Goal: Task Accomplishment & Management: Complete application form

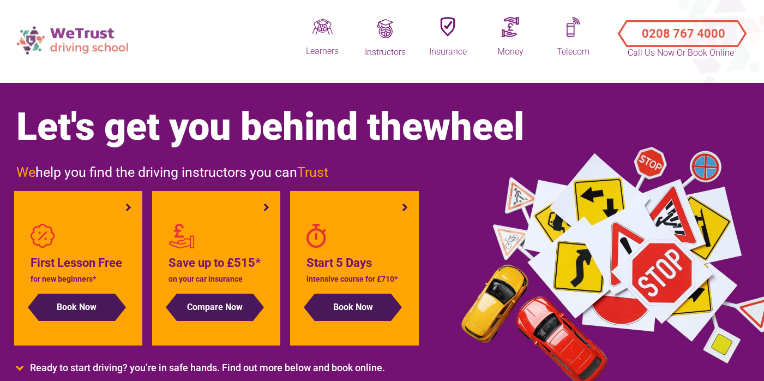
click at [82, 40] on img at bounding box center [74, 40] width 126 height 39
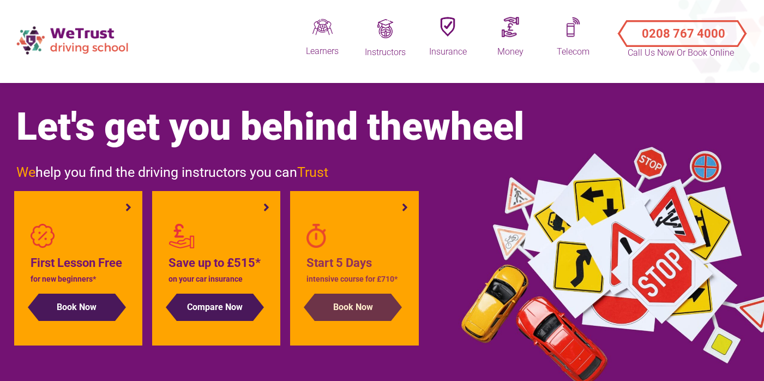
click at [358, 309] on button "Book Now" at bounding box center [353, 307] width 76 height 27
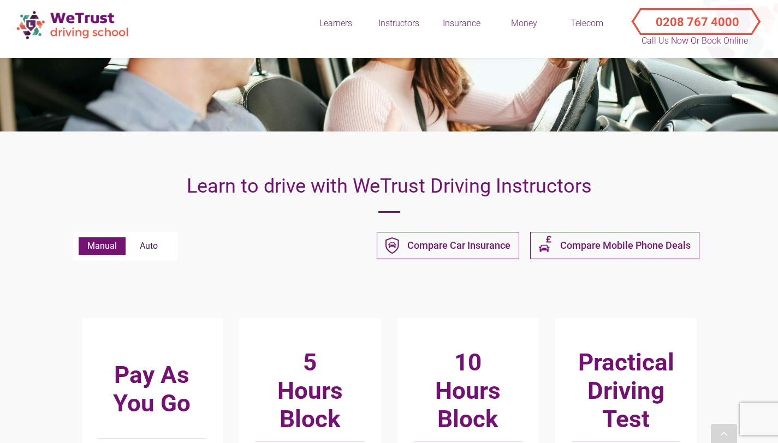
scroll to position [164, 0]
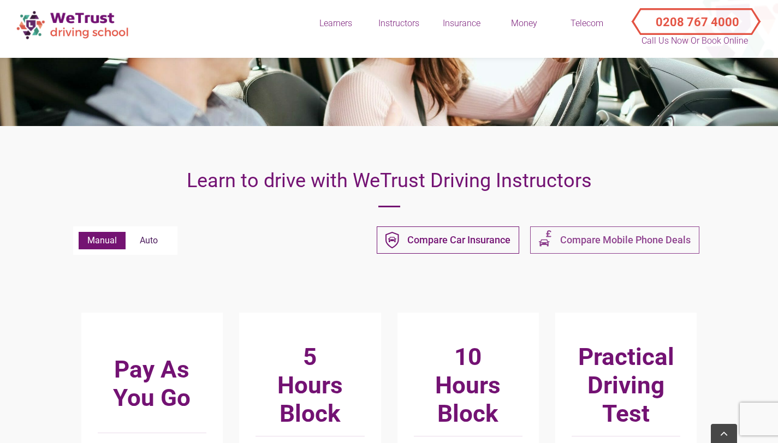
click at [588, 242] on span "Compare Mobile Phone Deals" at bounding box center [625, 240] width 130 height 13
click at [147, 244] on label "Auto" at bounding box center [149, 240] width 46 height 17
click at [79, 232] on input "Auto" at bounding box center [79, 232] width 1 height 1
radio input "true"
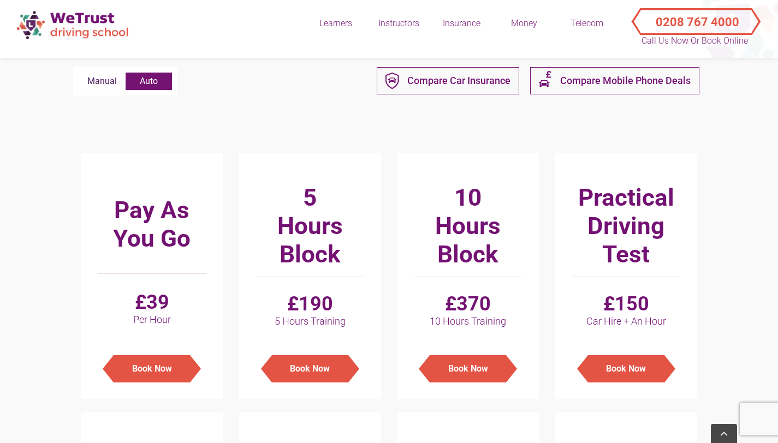
scroll to position [324, 0]
click at [106, 83] on label "Manual" at bounding box center [102, 80] width 47 height 17
click at [79, 73] on input "Manual" at bounding box center [79, 72] width 1 height 1
radio input "true"
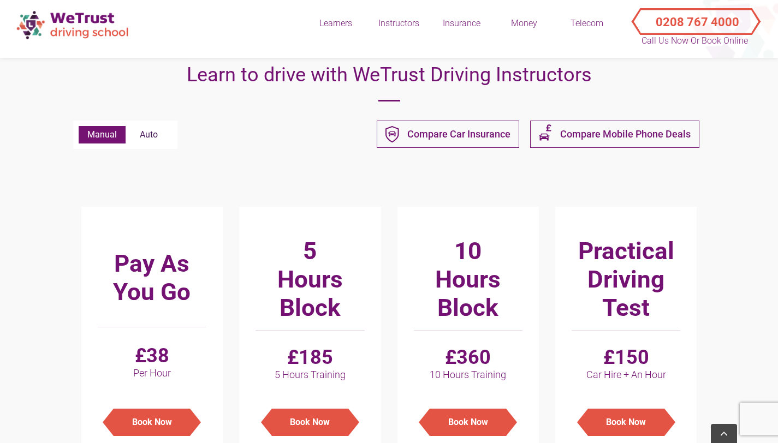
scroll to position [269, 0]
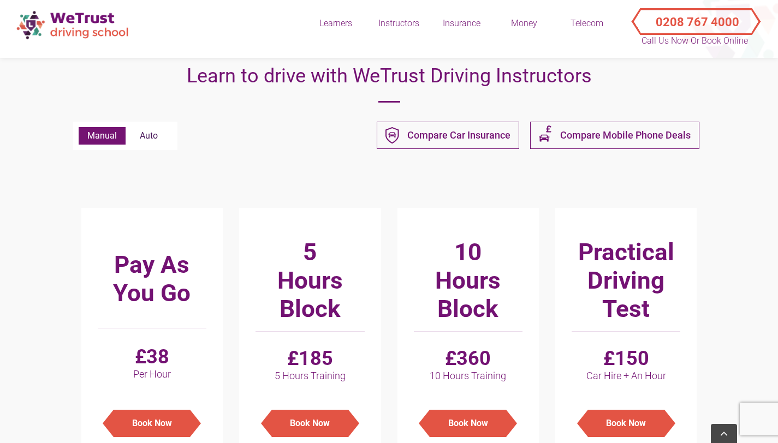
click at [157, 135] on label "Auto" at bounding box center [149, 135] width 46 height 17
click at [79, 128] on input "Auto" at bounding box center [79, 127] width 1 height 1
radio input "true"
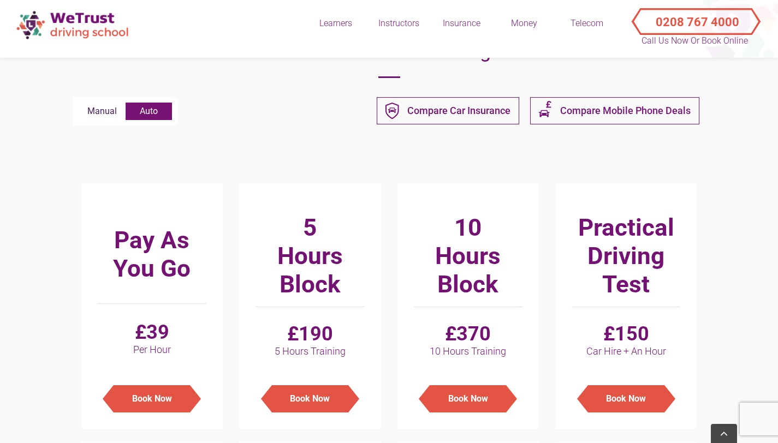
scroll to position [291, 0]
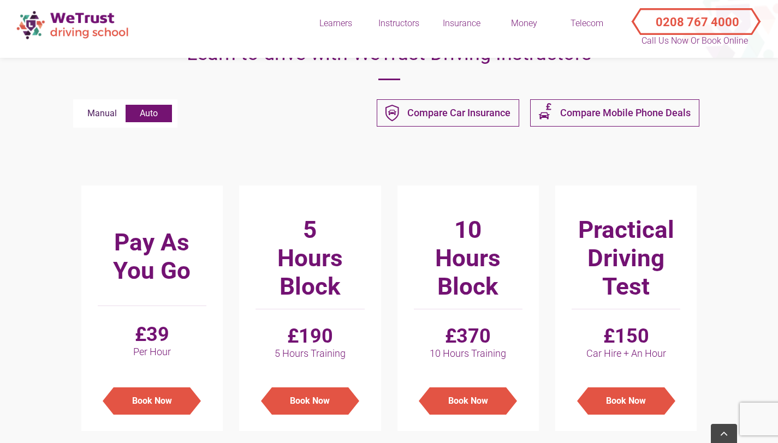
click at [101, 115] on label "Manual" at bounding box center [102, 113] width 47 height 17
click at [79, 105] on input "Manual" at bounding box center [79, 105] width 1 height 1
radio input "true"
click at [153, 112] on label "Auto" at bounding box center [149, 113] width 46 height 17
click at [79, 105] on input "Auto" at bounding box center [79, 105] width 1 height 1
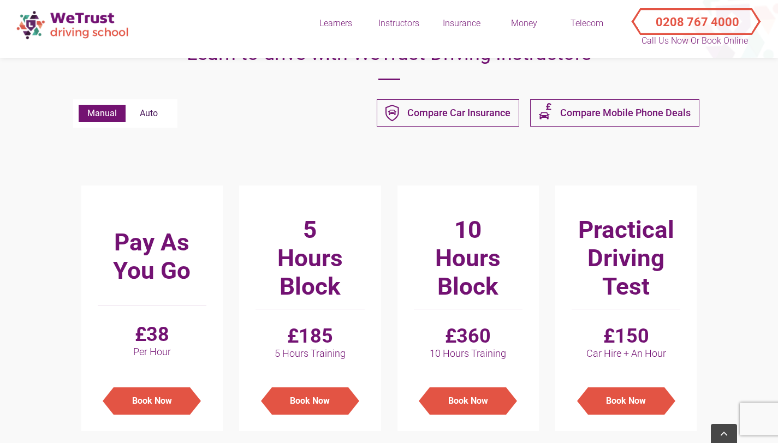
radio input "true"
click at [103, 115] on label "Manual" at bounding box center [102, 113] width 47 height 17
click at [79, 105] on input "Manual" at bounding box center [79, 105] width 1 height 1
radio input "true"
click at [148, 117] on label "Auto" at bounding box center [149, 113] width 46 height 17
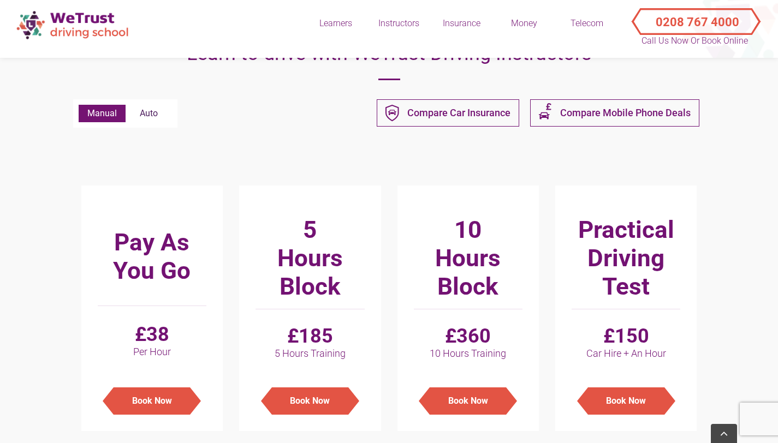
click at [79, 105] on input "Auto" at bounding box center [79, 105] width 1 height 1
radio input "true"
click at [101, 113] on label "Manual" at bounding box center [102, 113] width 47 height 17
click at [79, 105] on input "Manual" at bounding box center [79, 105] width 1 height 1
radio input "true"
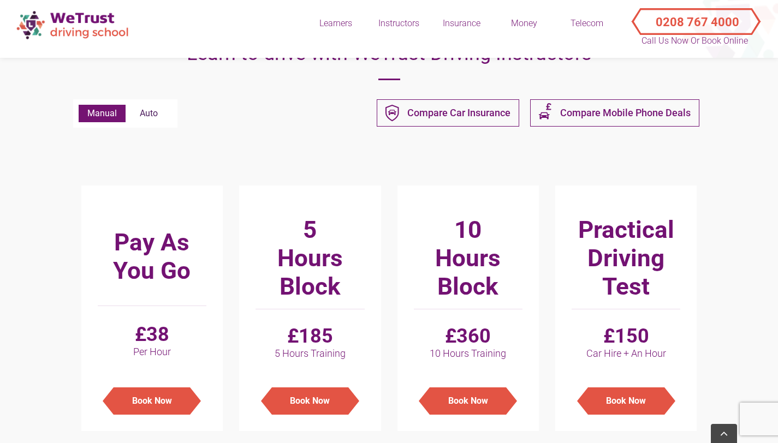
click at [148, 115] on label "Auto" at bounding box center [149, 113] width 46 height 17
click at [79, 105] on input "Auto" at bounding box center [79, 105] width 1 height 1
radio input "true"
click at [103, 115] on label "Manual" at bounding box center [102, 113] width 47 height 17
click at [79, 105] on input "Manual" at bounding box center [79, 105] width 1 height 1
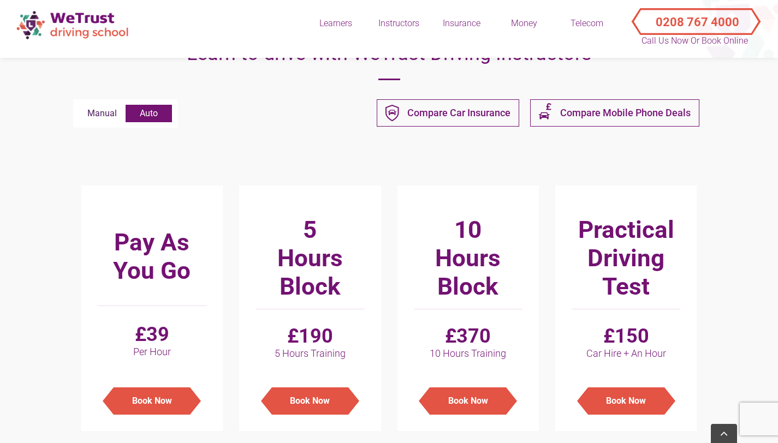
radio input "true"
click at [151, 114] on label "Auto" at bounding box center [149, 113] width 46 height 17
click at [79, 105] on input "Auto" at bounding box center [79, 105] width 1 height 1
radio input "true"
click at [104, 113] on label "Manual" at bounding box center [102, 113] width 47 height 17
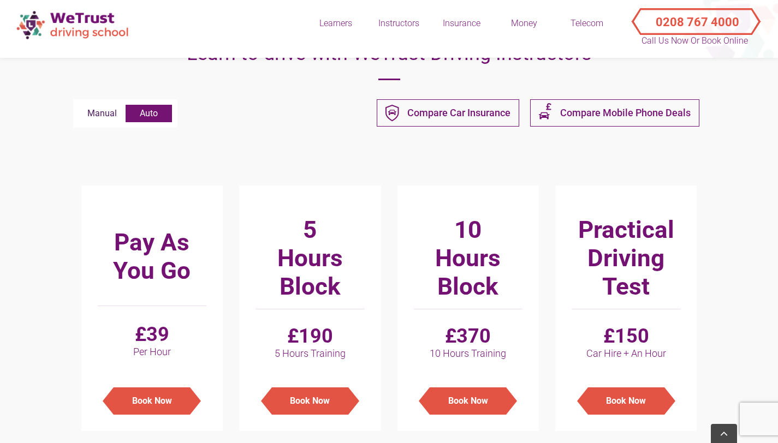
click at [79, 105] on input "Manual" at bounding box center [79, 105] width 1 height 1
radio input "true"
click at [150, 115] on label "Auto" at bounding box center [149, 113] width 46 height 17
click at [79, 105] on input "Auto" at bounding box center [79, 105] width 1 height 1
radio input "true"
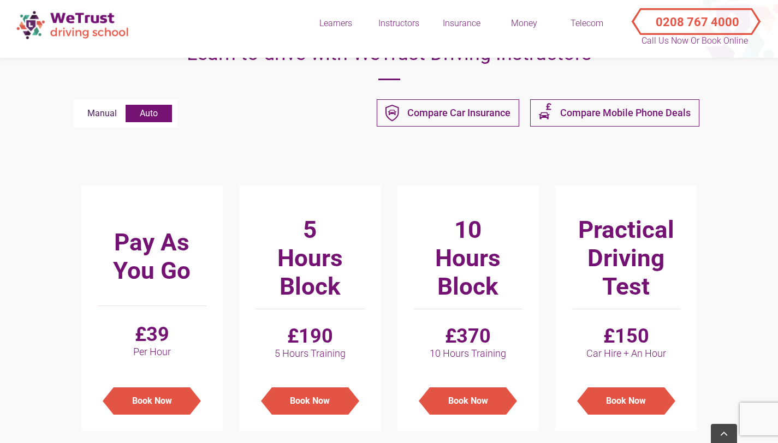
click at [104, 114] on label "Manual" at bounding box center [102, 113] width 47 height 17
click at [79, 105] on input "Manual" at bounding box center [79, 105] width 1 height 1
radio input "true"
click at [149, 114] on label "Auto" at bounding box center [149, 113] width 46 height 17
click at [79, 105] on input "Auto" at bounding box center [79, 105] width 1 height 1
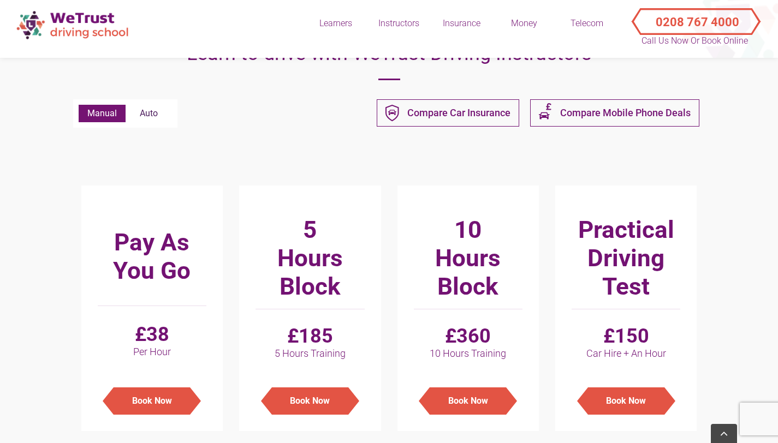
radio input "true"
click at [106, 114] on label "Manual" at bounding box center [102, 113] width 47 height 17
click at [79, 105] on input "Manual" at bounding box center [79, 105] width 1 height 1
radio input "true"
click at [152, 115] on label "Auto" at bounding box center [149, 113] width 46 height 17
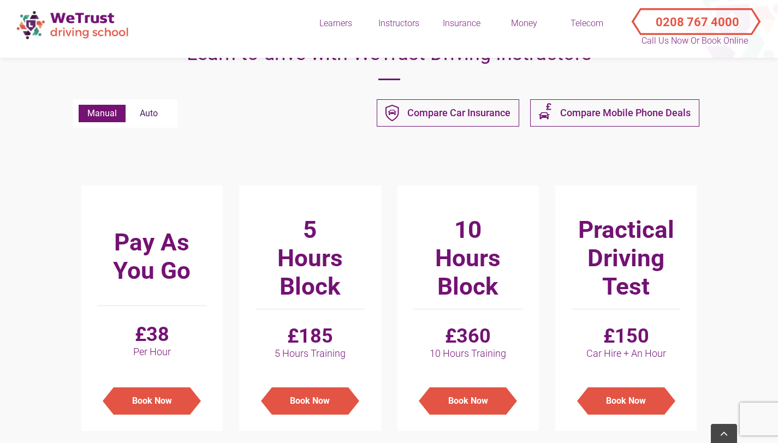
click at [79, 105] on input "Auto" at bounding box center [79, 105] width 1 height 1
radio input "true"
click at [105, 113] on label "Manual" at bounding box center [102, 113] width 47 height 17
click at [79, 105] on input "Manual" at bounding box center [79, 105] width 1 height 1
radio input "true"
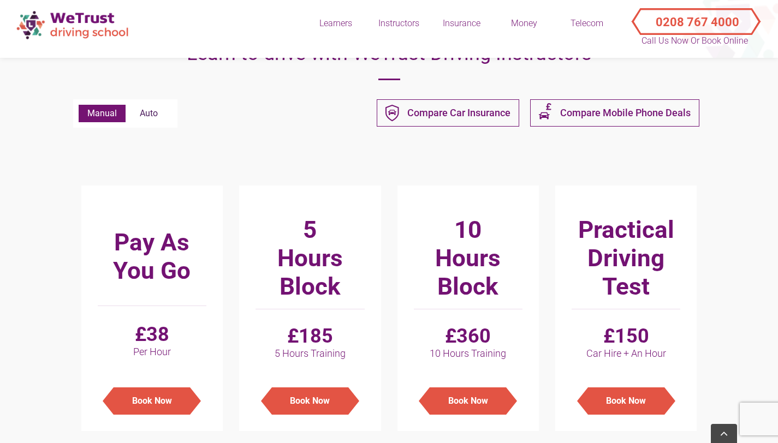
click at [150, 113] on label "Auto" at bounding box center [149, 113] width 46 height 17
click at [79, 105] on input "Auto" at bounding box center [79, 105] width 1 height 1
radio input "true"
click at [106, 114] on label "Manual" at bounding box center [102, 113] width 47 height 17
click at [79, 105] on input "Manual" at bounding box center [79, 105] width 1 height 1
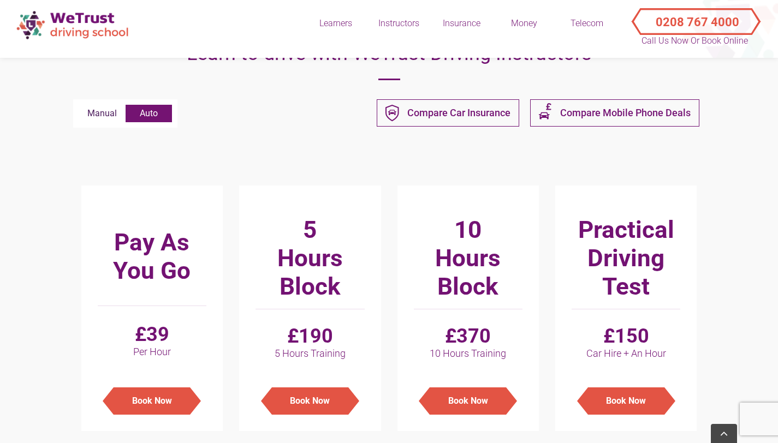
radio input "true"
click at [151, 115] on label "Auto" at bounding box center [149, 113] width 46 height 17
click at [79, 105] on input "Auto" at bounding box center [79, 105] width 1 height 1
radio input "true"
click at [104, 116] on label "Manual" at bounding box center [102, 113] width 47 height 17
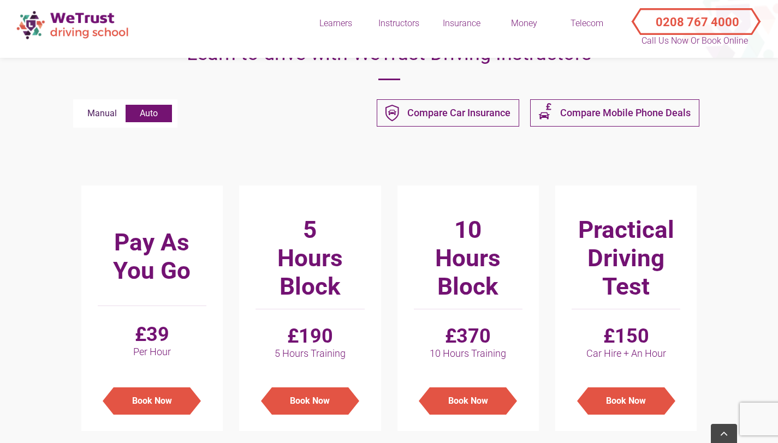
click at [79, 105] on input "Manual" at bounding box center [79, 105] width 1 height 1
radio input "true"
click at [150, 113] on label "Auto" at bounding box center [149, 113] width 46 height 17
click at [79, 105] on input "Auto" at bounding box center [79, 105] width 1 height 1
radio input "true"
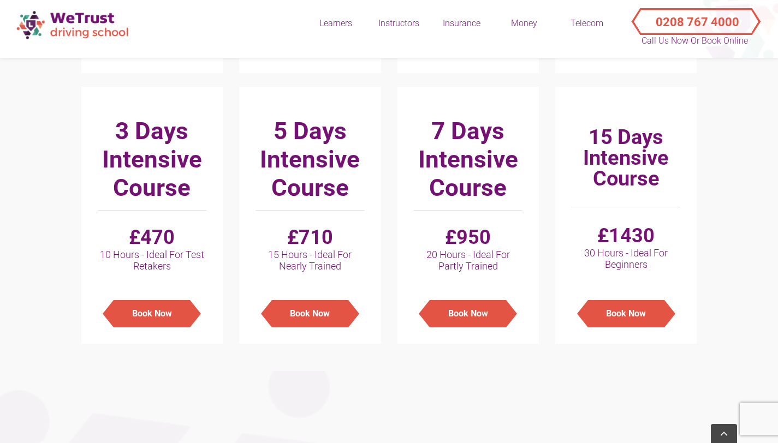
scroll to position [650, 0]
